Goal: Task Accomplishment & Management: Manage account settings

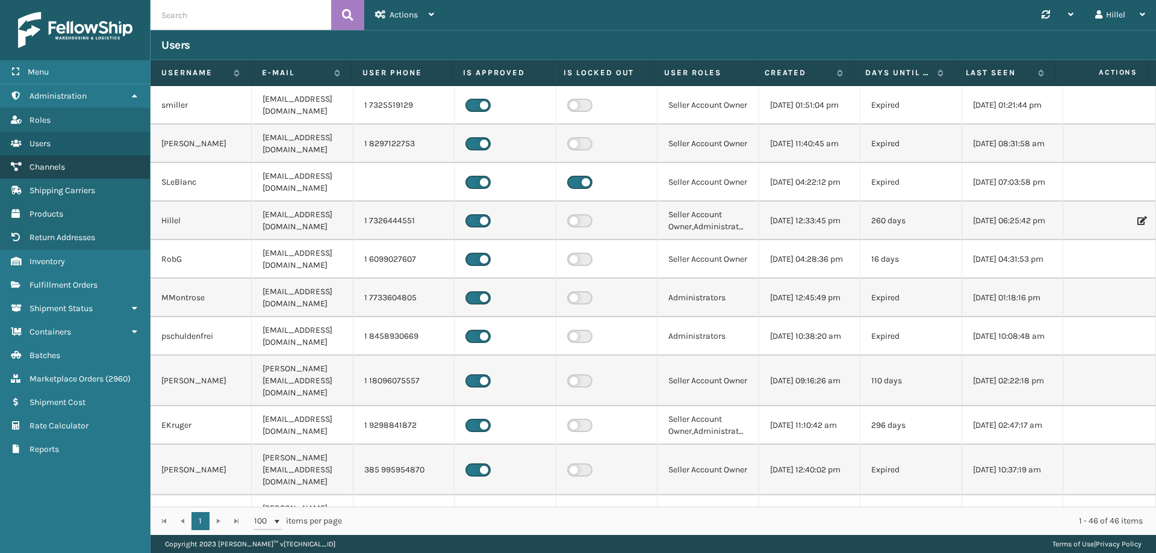
click at [65, 164] on span "Channels" at bounding box center [48, 167] width 36 height 10
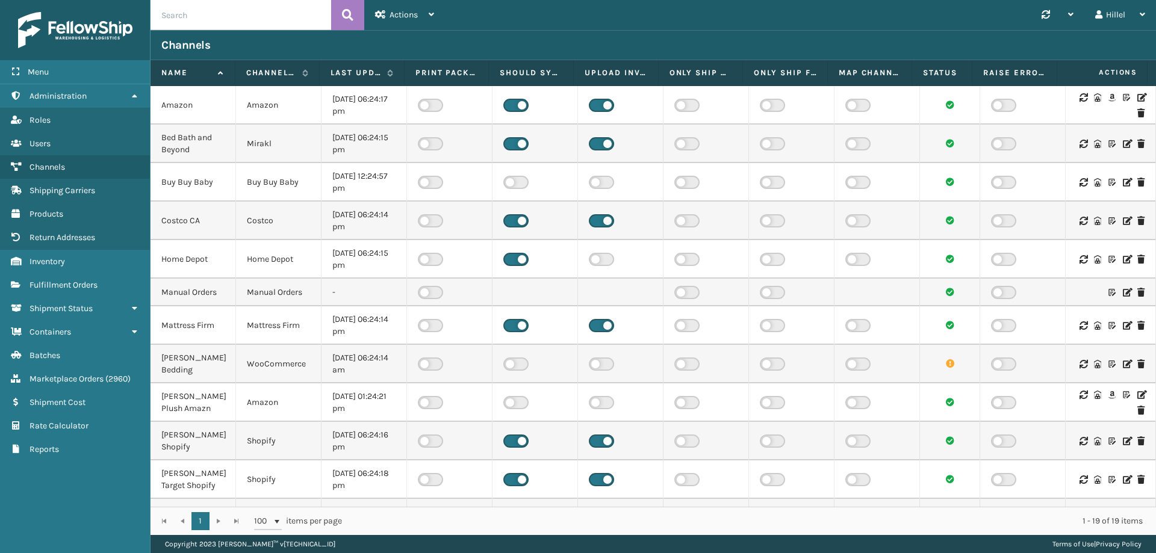
click at [1138, 97] on icon at bounding box center [1141, 97] width 7 height 8
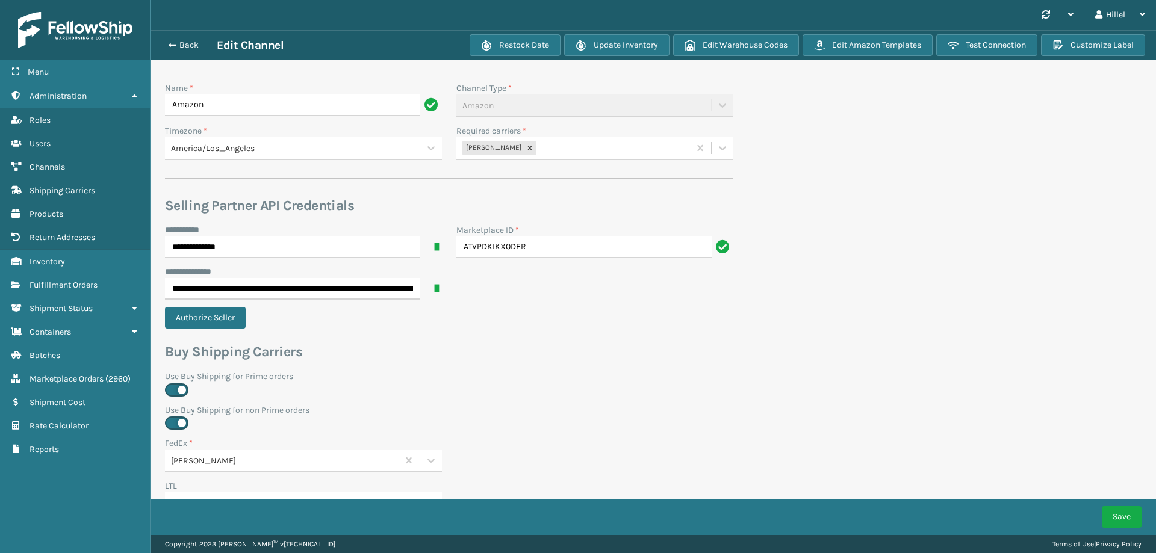
click at [559, 148] on div "[PERSON_NAME]" at bounding box center [573, 149] width 233 height 20
type input "whi"
click at [551, 173] on div "[PERSON_NAME] UPS Whitestone" at bounding box center [595, 178] width 277 height 22
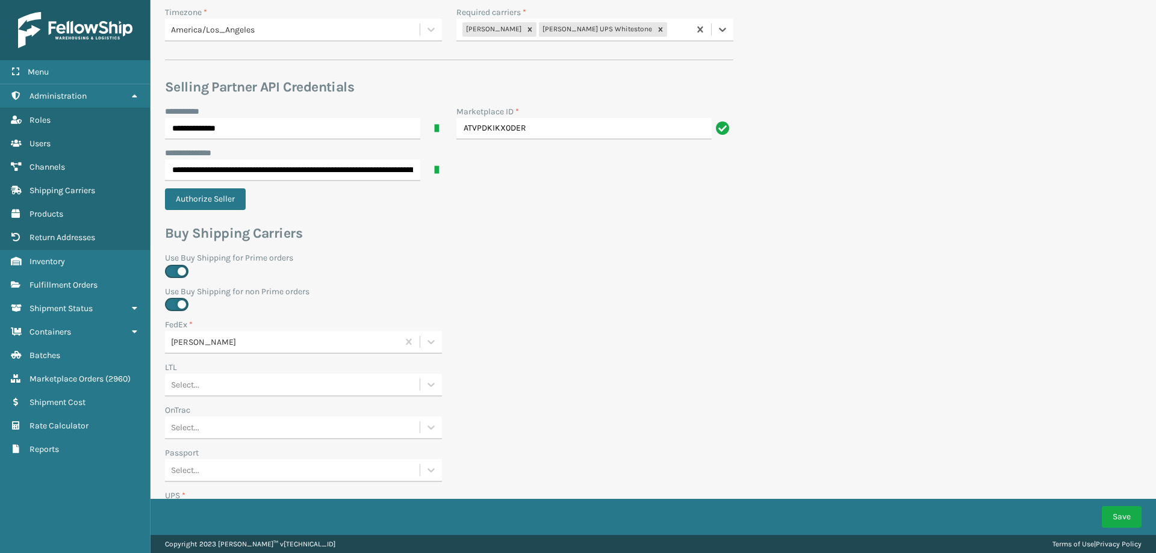
scroll to position [241, 0]
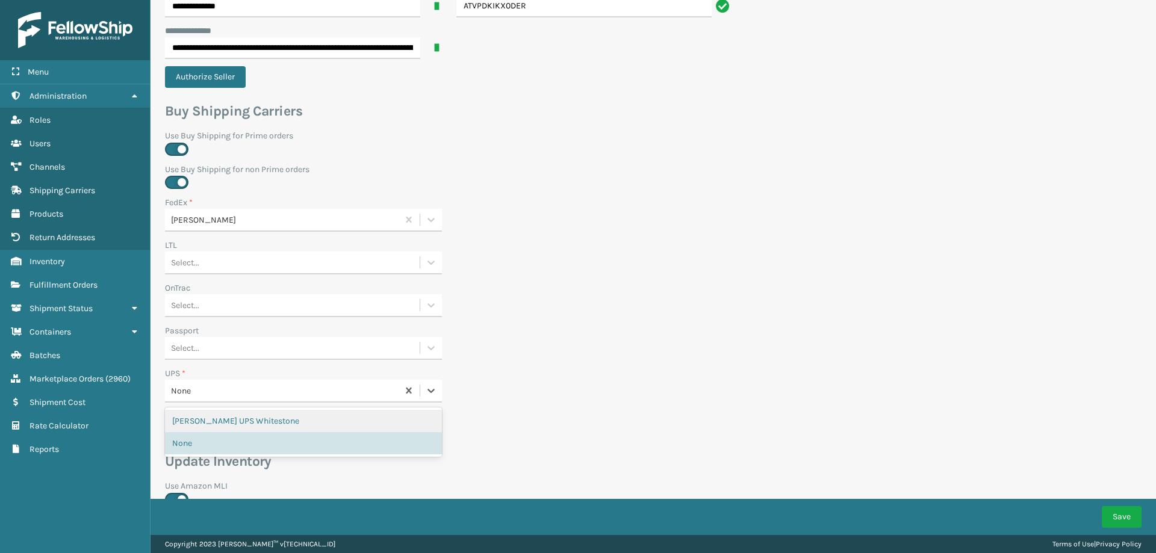
click at [204, 390] on div "None" at bounding box center [285, 391] width 228 height 13
click at [212, 413] on div "[PERSON_NAME] UPS Whitestone" at bounding box center [303, 421] width 277 height 22
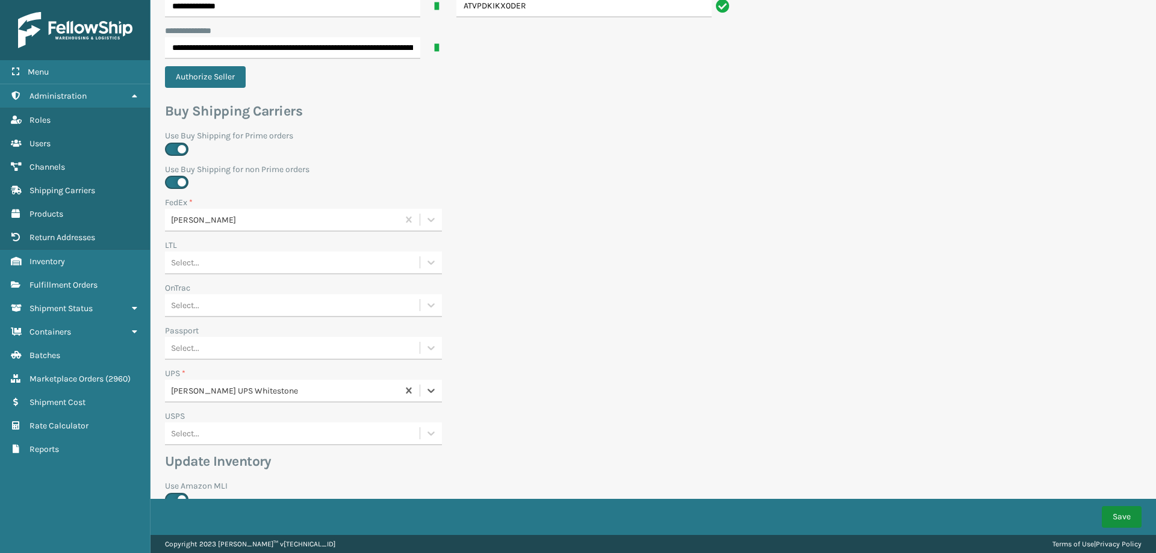
click at [1106, 523] on button "Save" at bounding box center [1122, 518] width 40 height 22
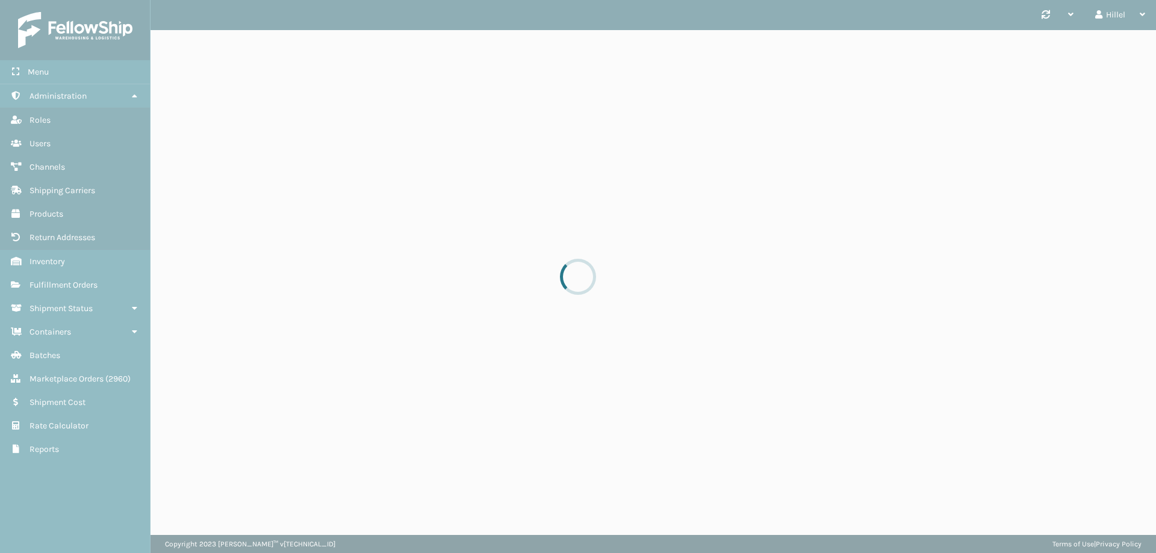
scroll to position [0, 0]
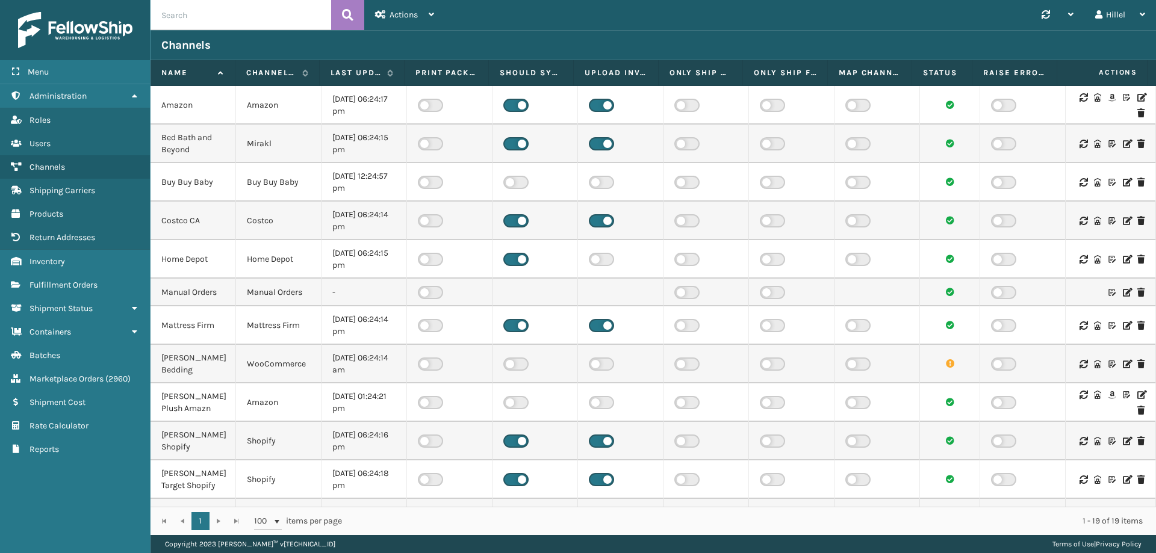
click at [285, 252] on td "Home Depot" at bounding box center [279, 259] width 86 height 39
click at [1138, 99] on icon at bounding box center [1141, 97] width 7 height 8
